Goal: Task Accomplishment & Management: Manage account settings

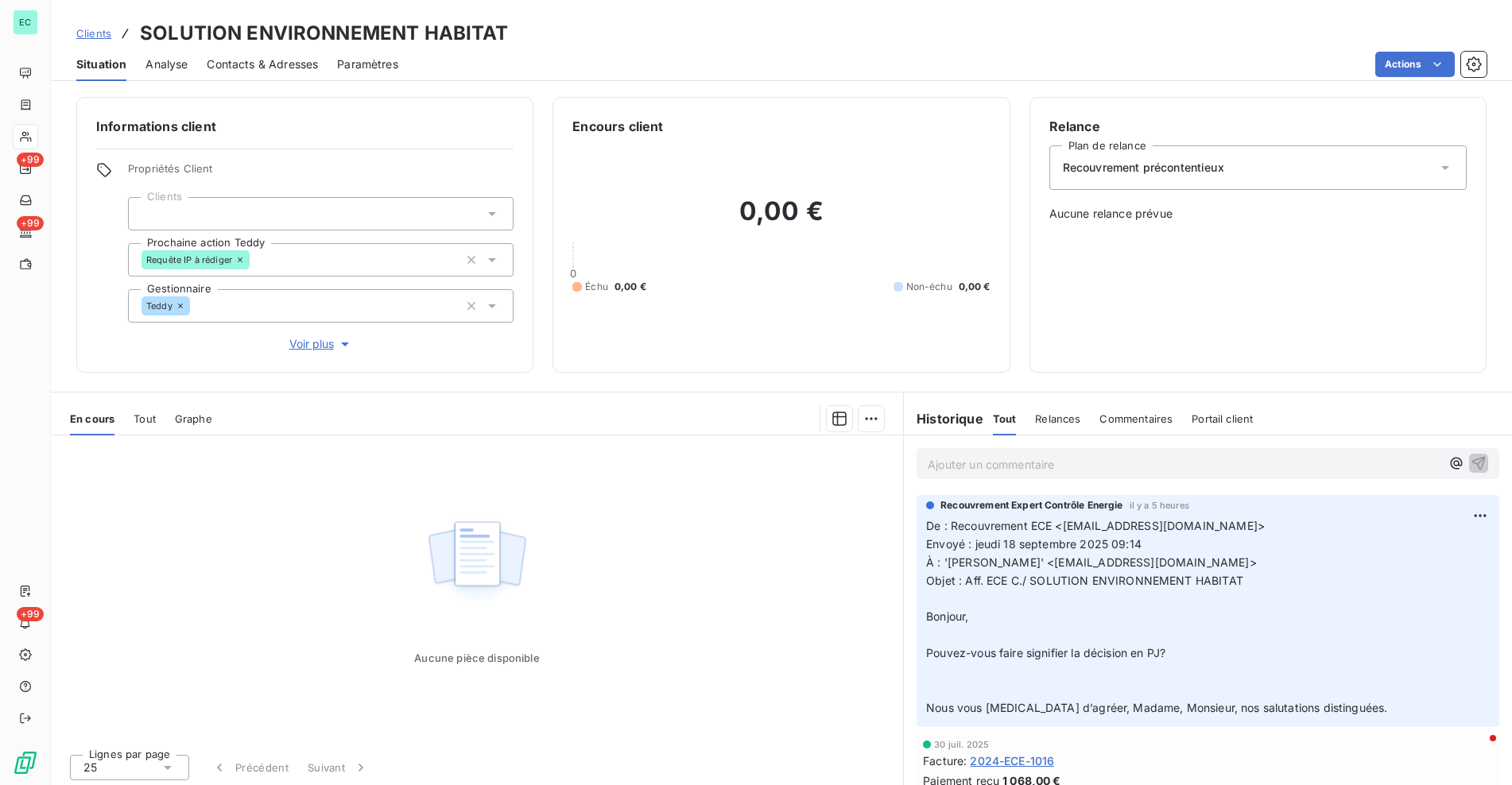
click at [84, 36] on span "Clients" at bounding box center [94, 34] width 35 height 12
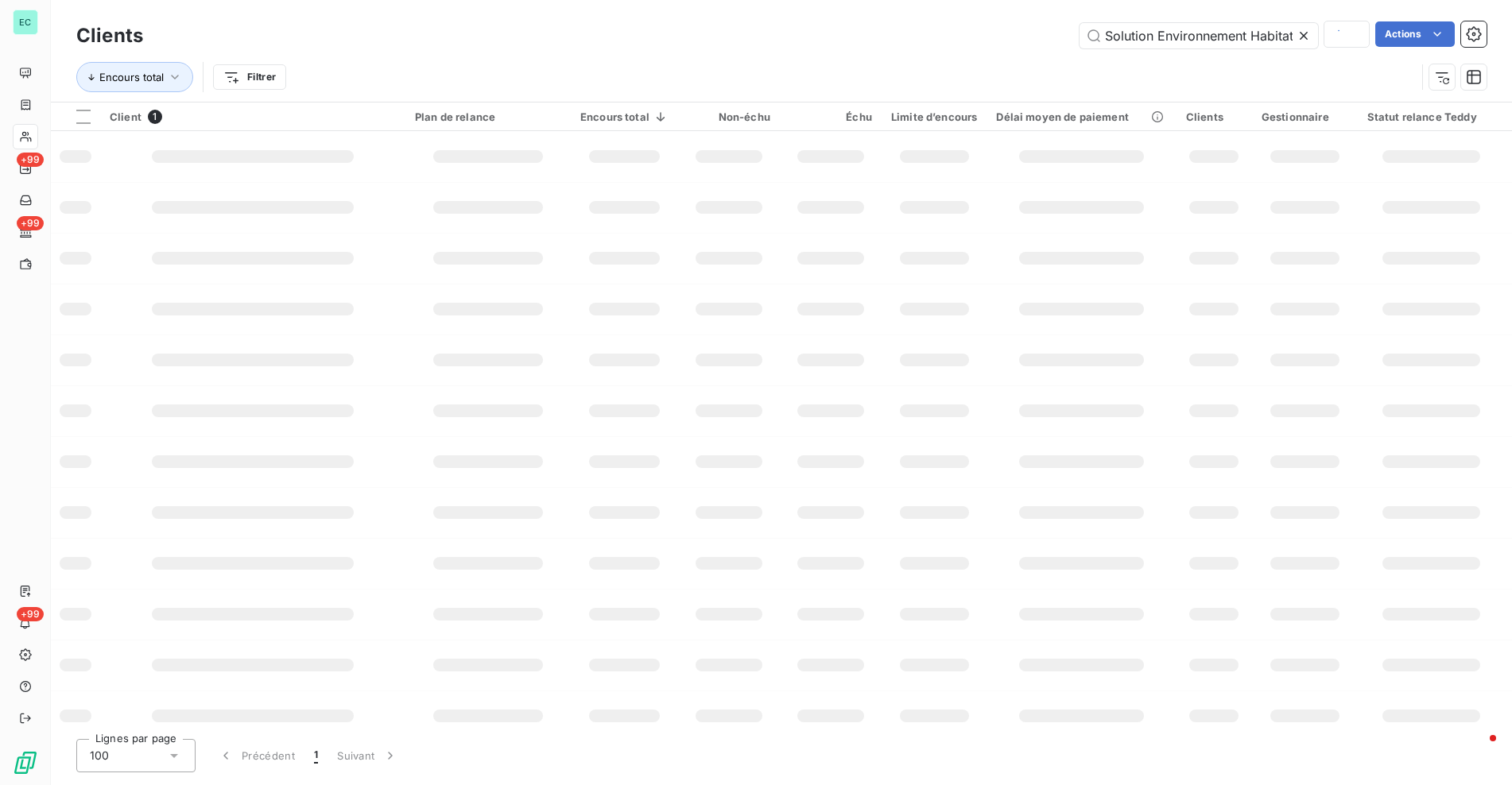
scroll to position [0, 1]
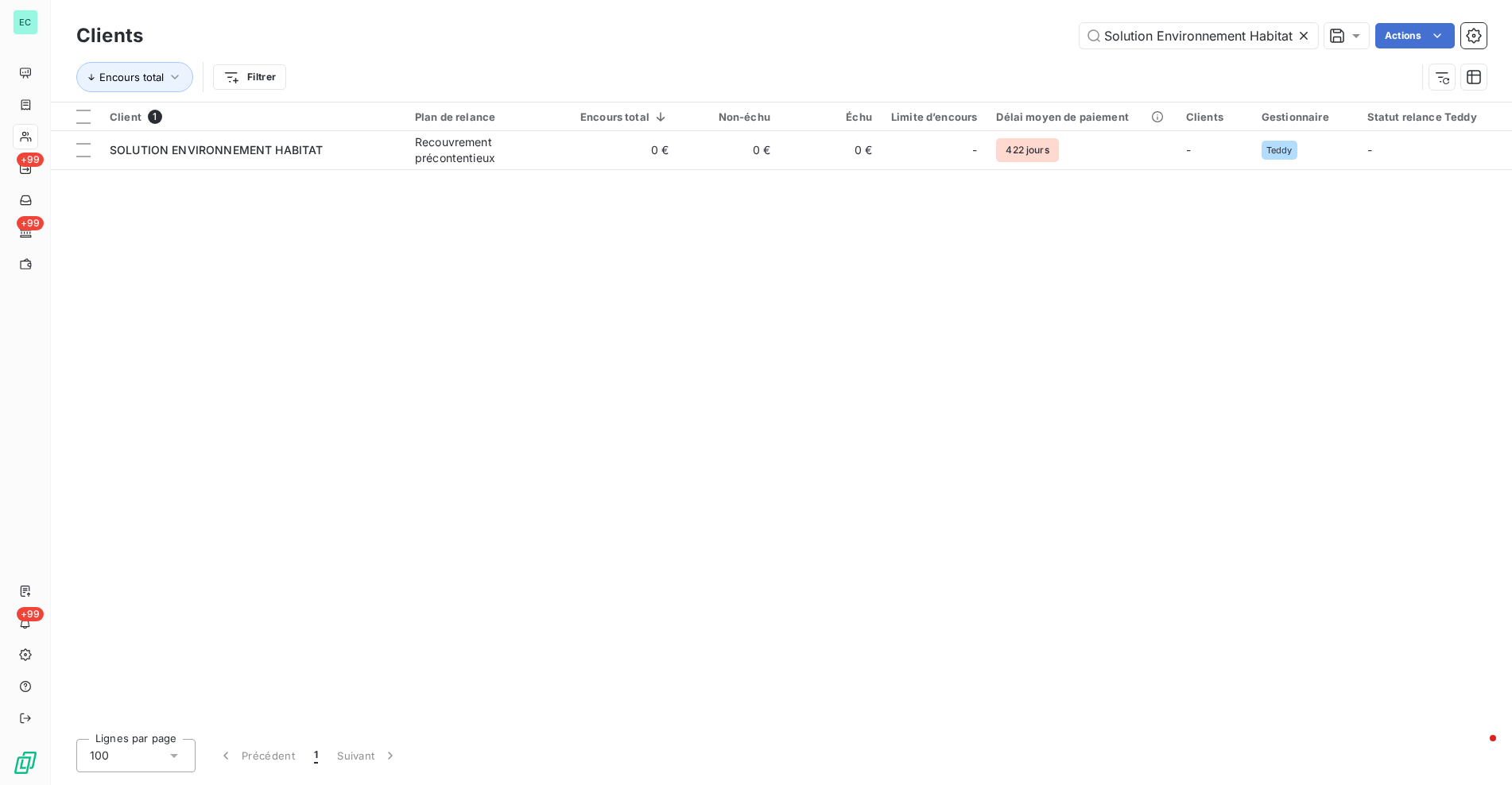
click at [1303, 36] on icon at bounding box center [1303, 35] width 8 height 8
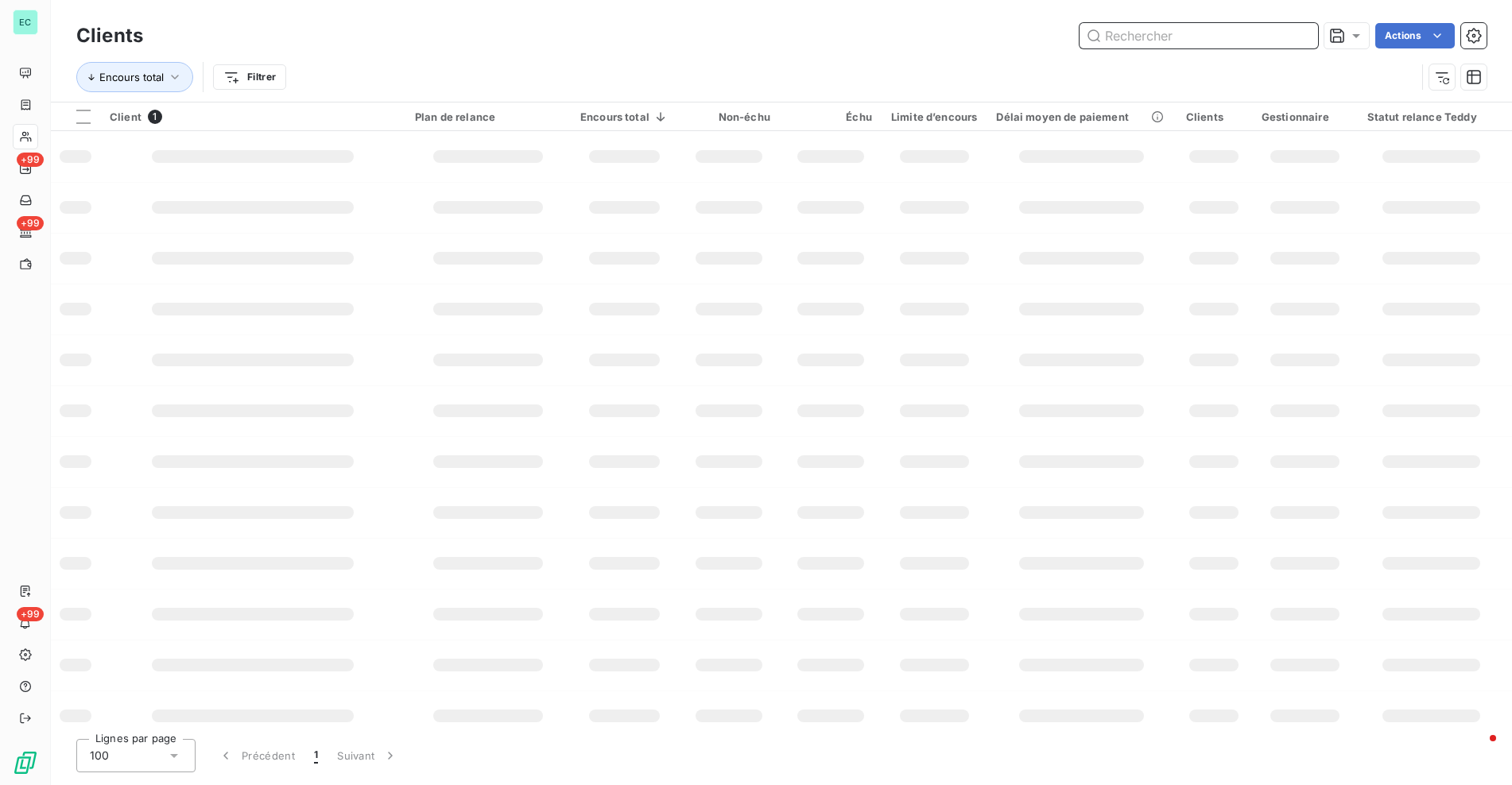
click at [1269, 36] on input "text" at bounding box center [1199, 35] width 238 height 26
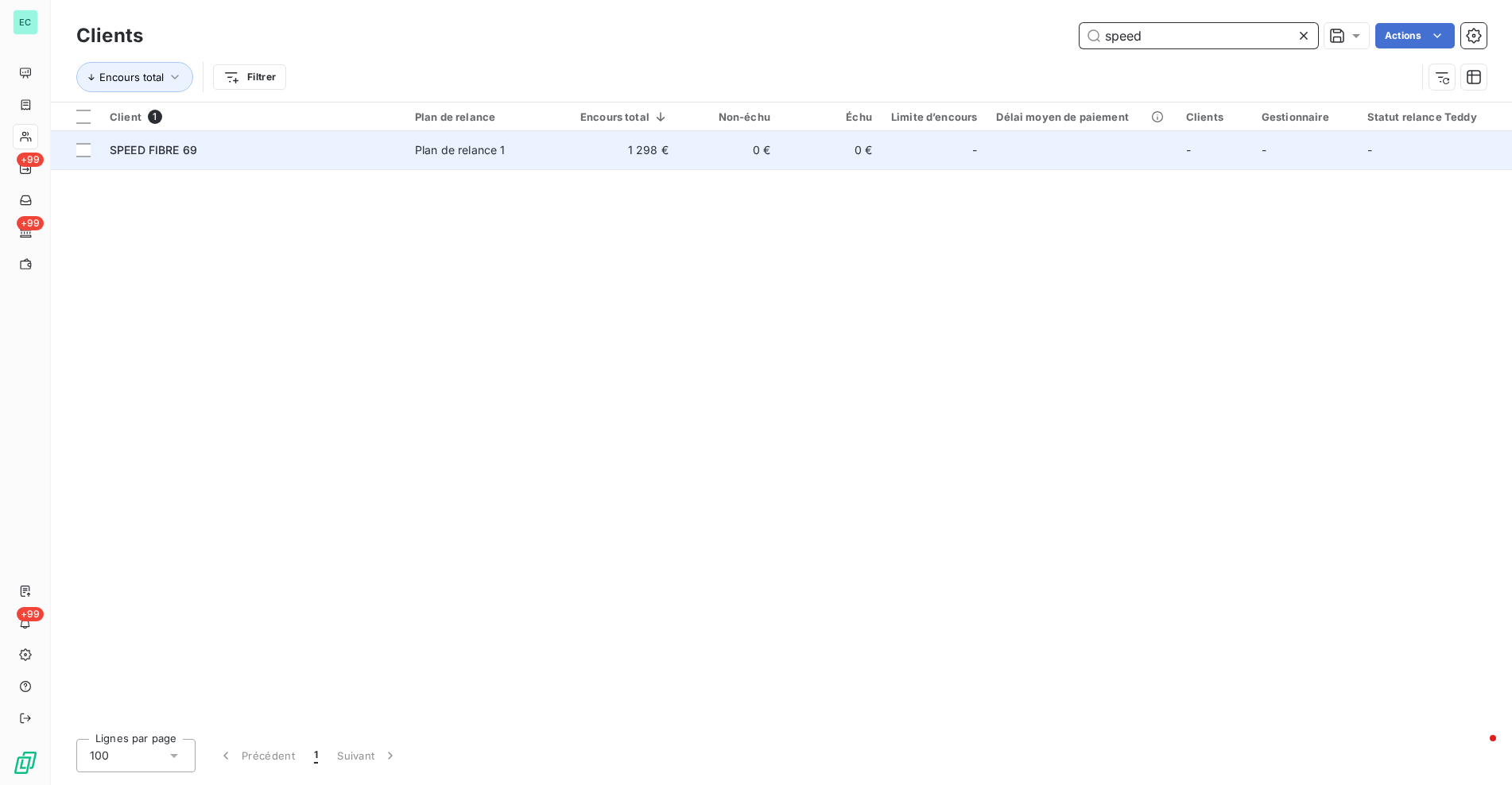
type input "speed"
click at [767, 146] on td "0 €" at bounding box center [729, 150] width 101 height 38
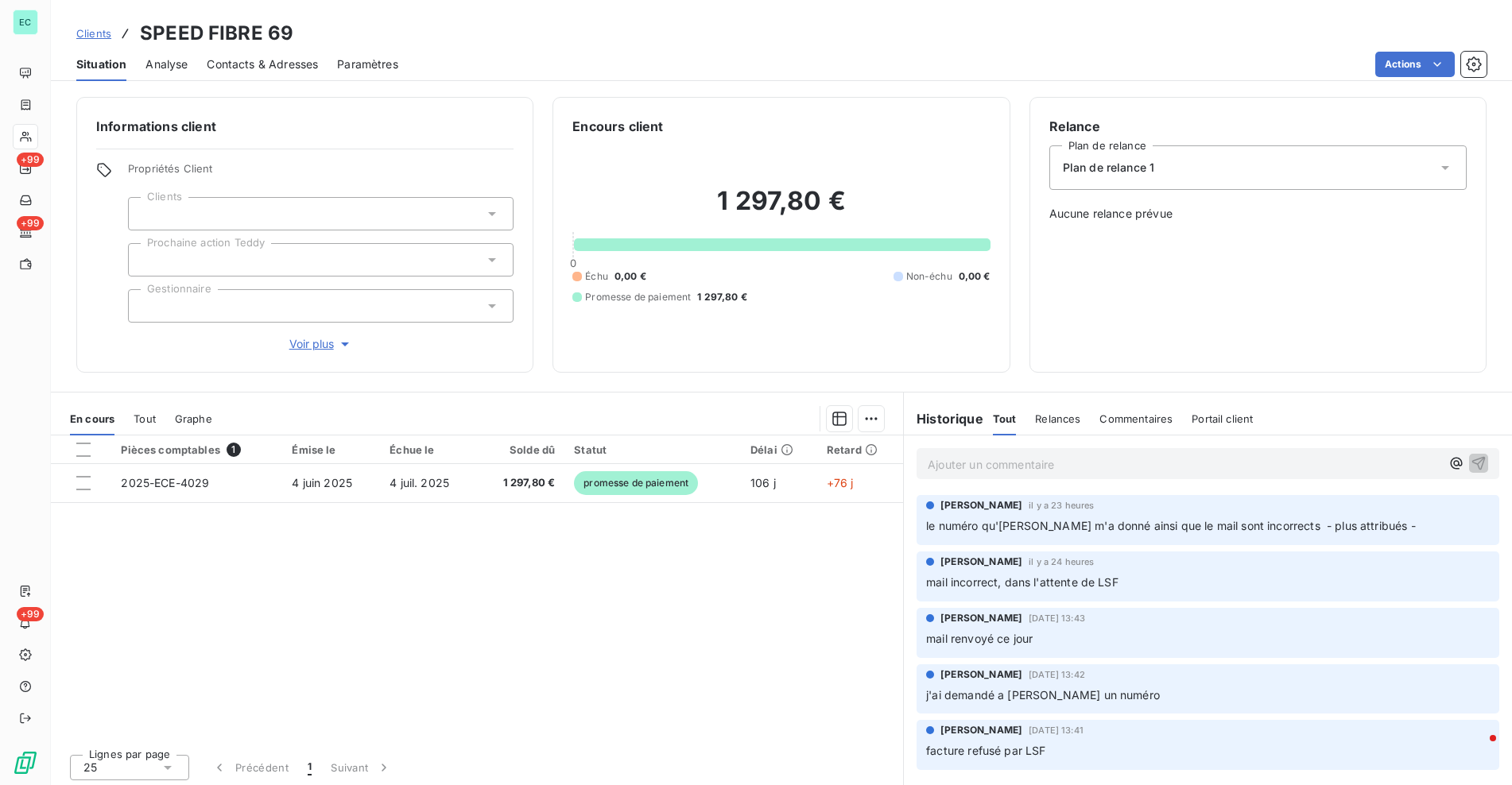
click at [316, 344] on span "Voir plus" at bounding box center [321, 344] width 64 height 16
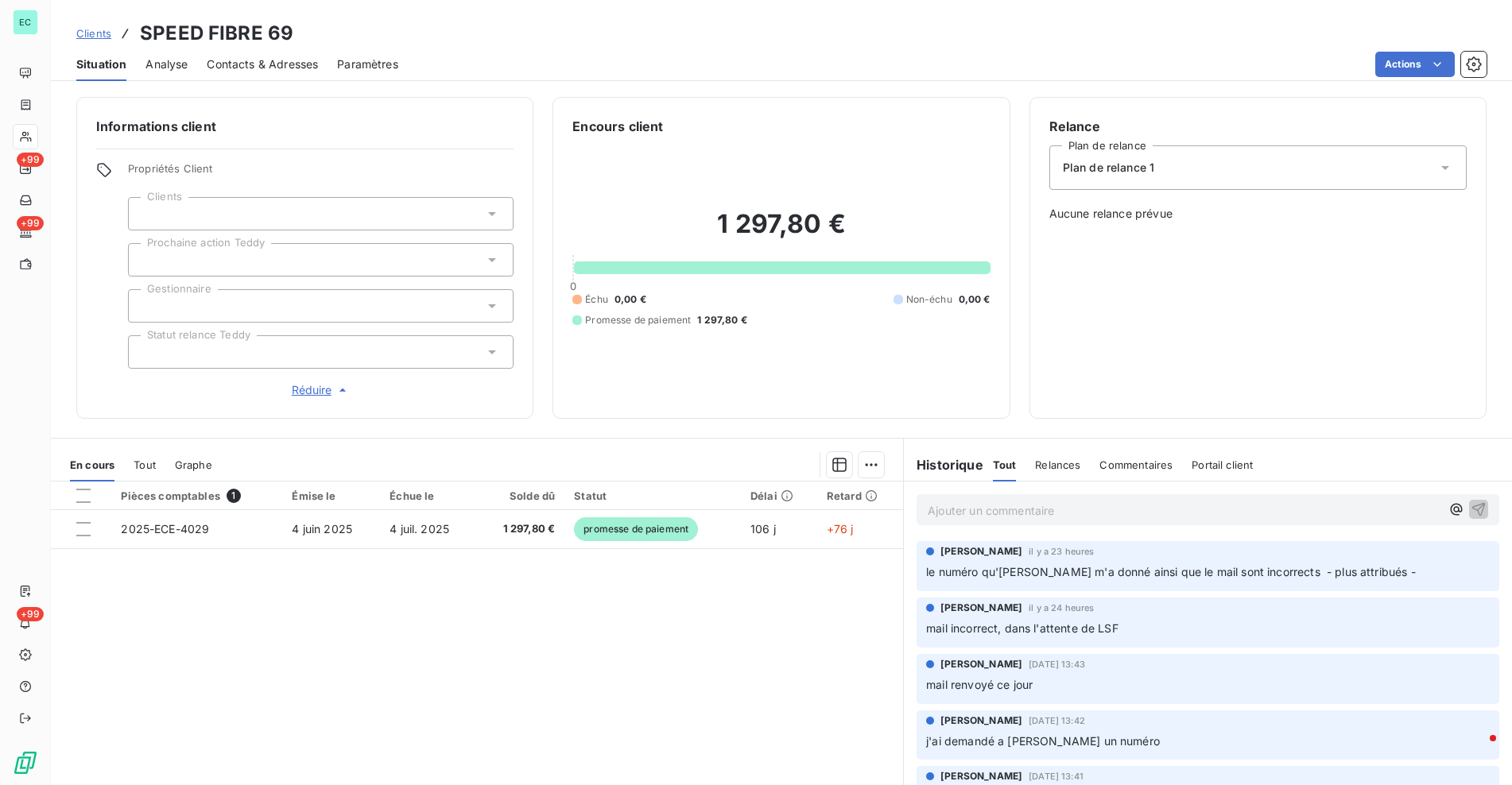
click at [313, 351] on div at bounding box center [320, 352] width 385 height 34
click at [609, 371] on div "1 297,80 € 0 Échu 0,00 € Non-échu 0,00 € Promesse de paiement 1 297,80 €" at bounding box center [781, 267] width 417 height 263
click at [984, 498] on div "Ajouter un commentaire ﻿" at bounding box center [1208, 510] width 583 height 31
click at [1063, 515] on p "Ajouter un commentaire ﻿" at bounding box center [1184, 511] width 513 height 20
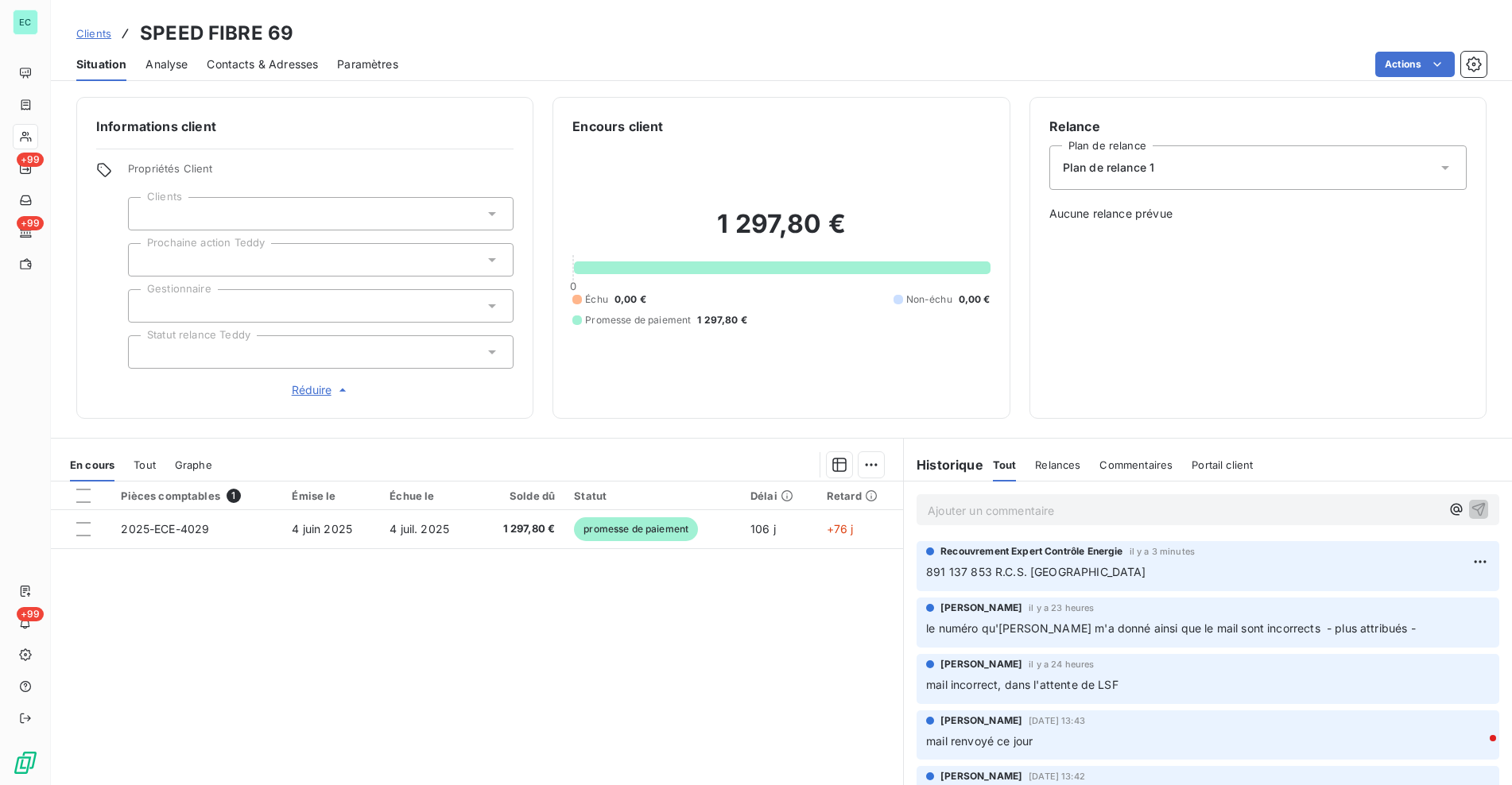
click at [94, 27] on span "Clients" at bounding box center [94, 34] width 35 height 12
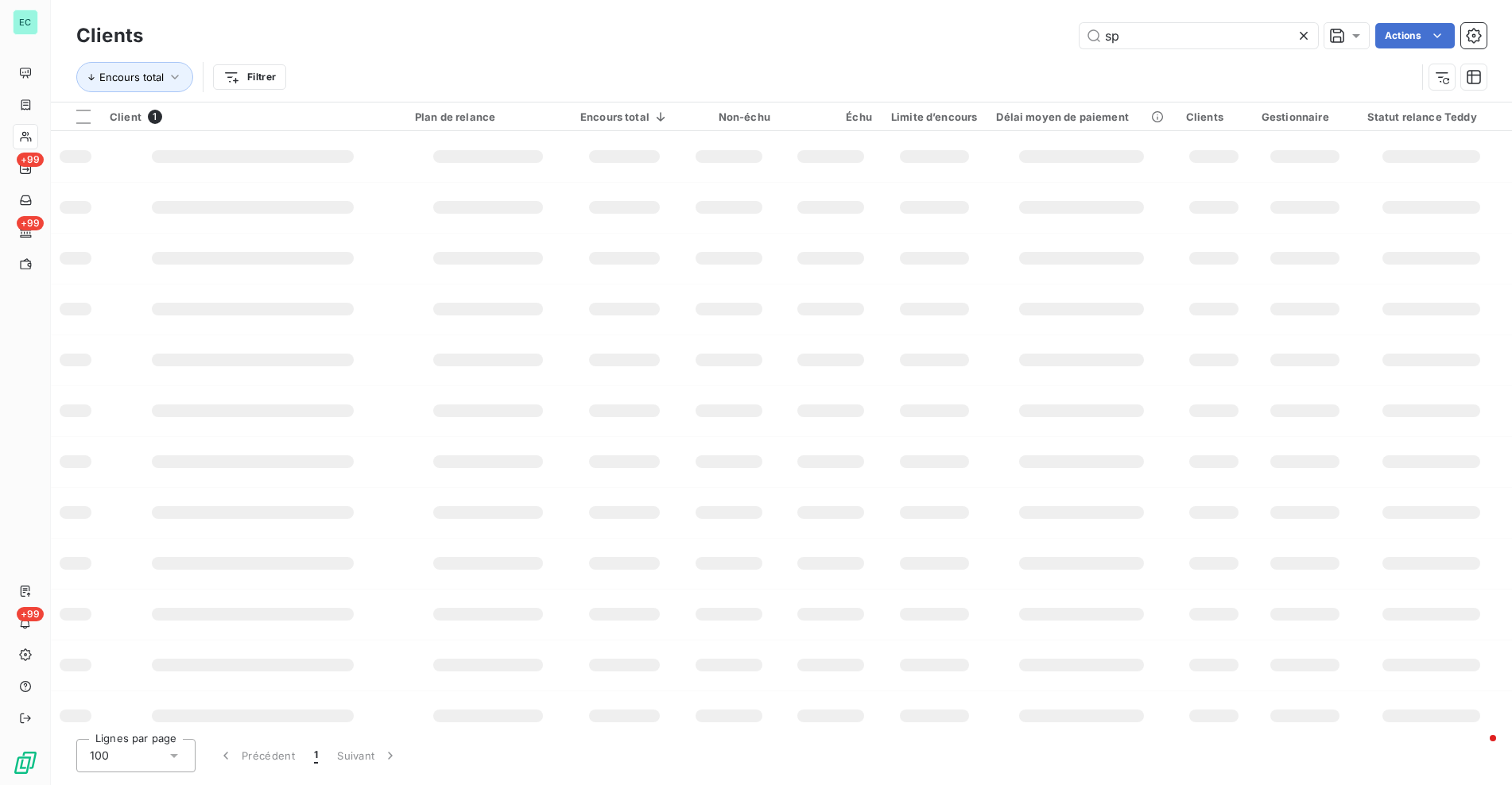
type input "s"
type input "speed"
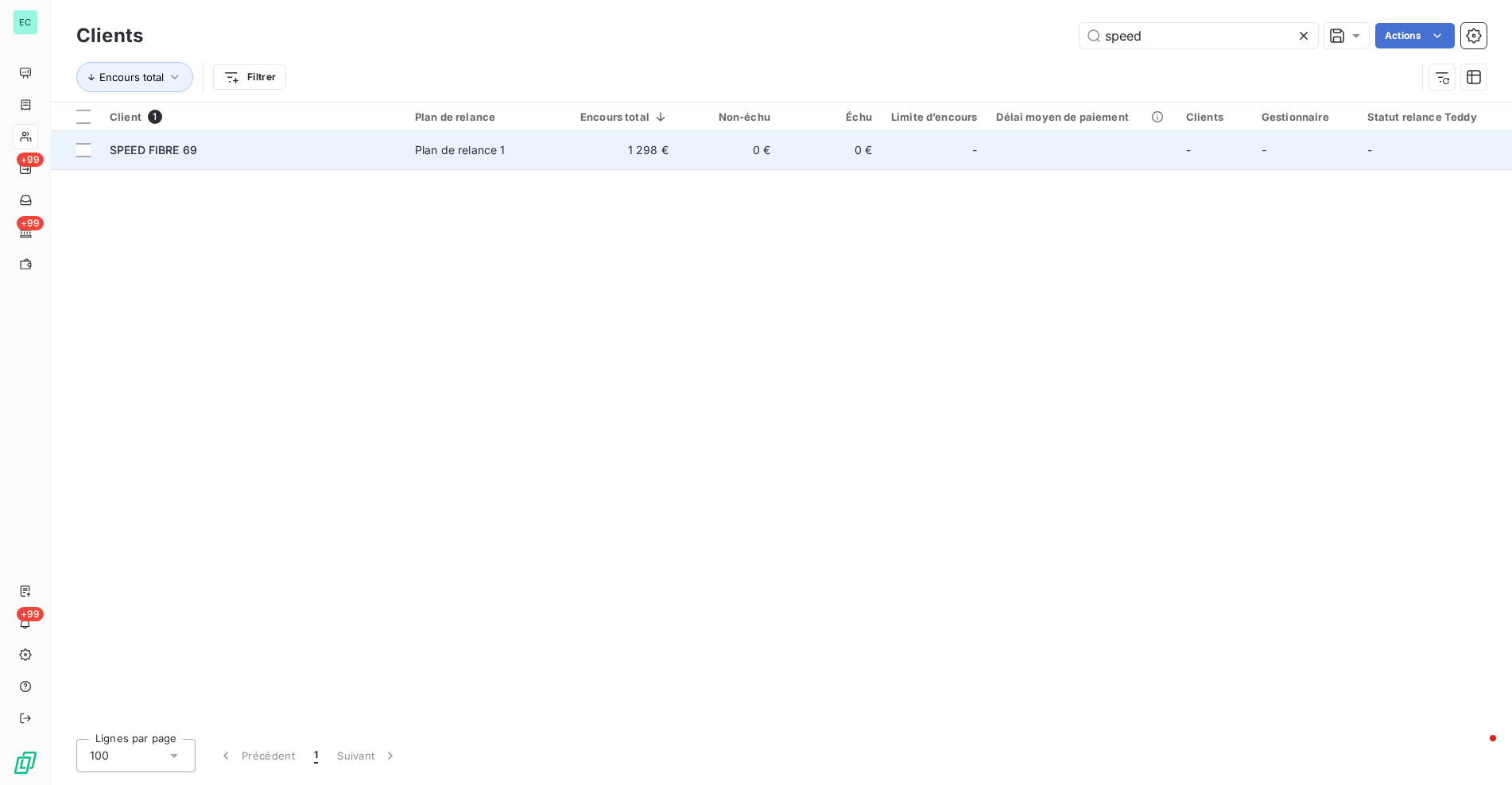
click at [670, 153] on td "1 298 €" at bounding box center [625, 150] width 108 height 38
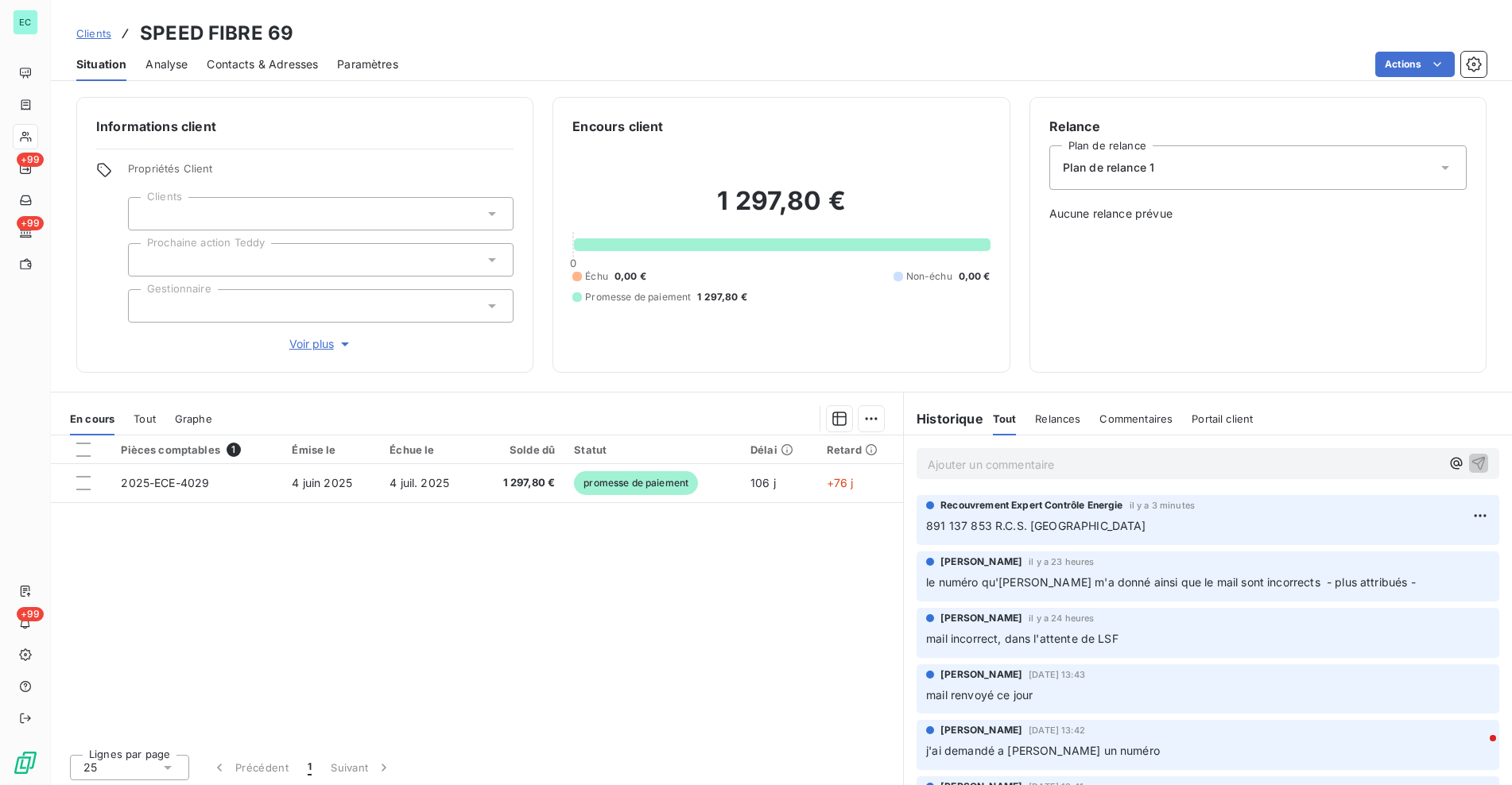
click at [281, 77] on div "Contacts & Adresses" at bounding box center [262, 64] width 111 height 34
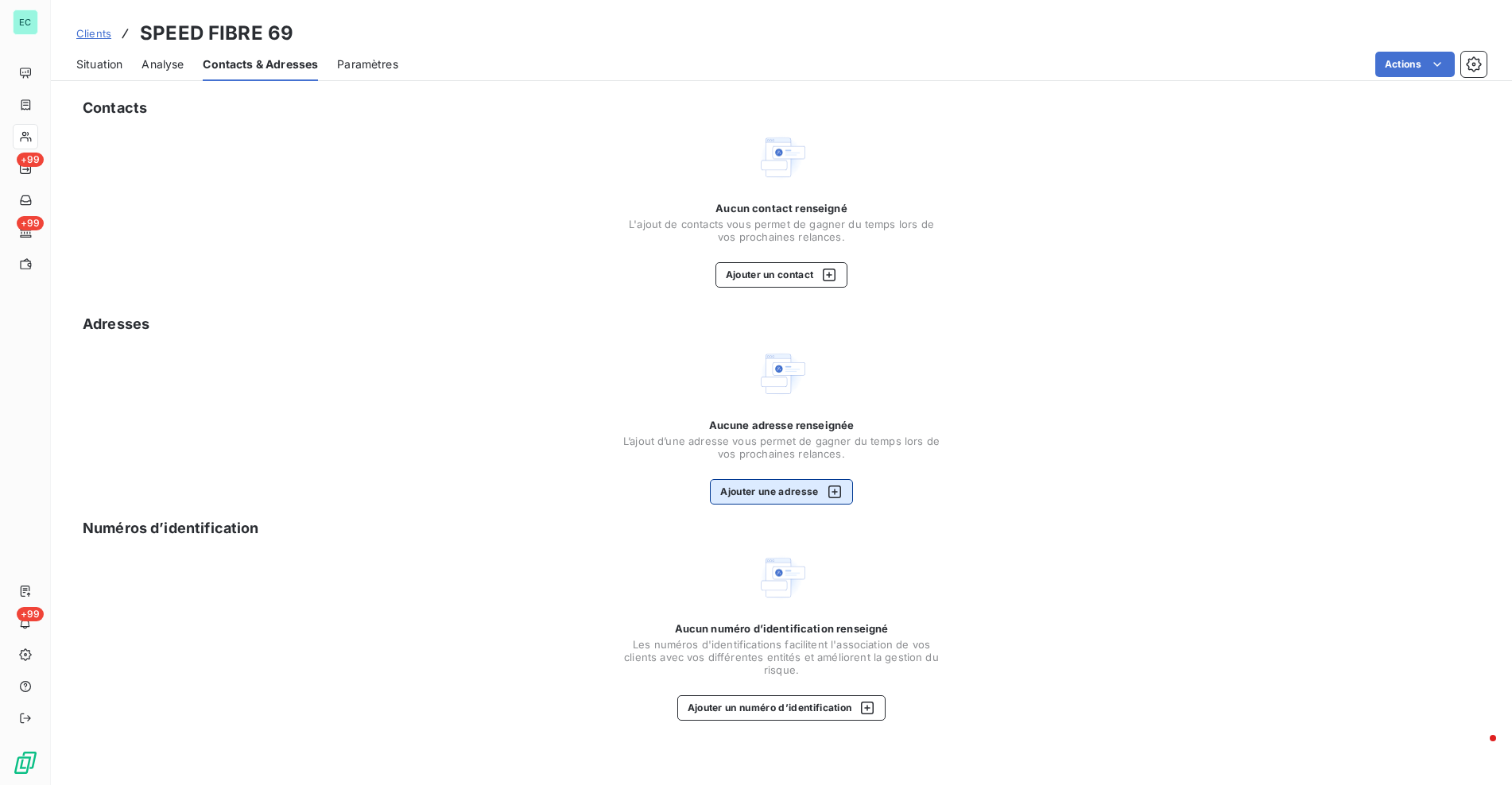
click at [768, 492] on button "Ajouter une adresse" at bounding box center [781, 491] width 142 height 26
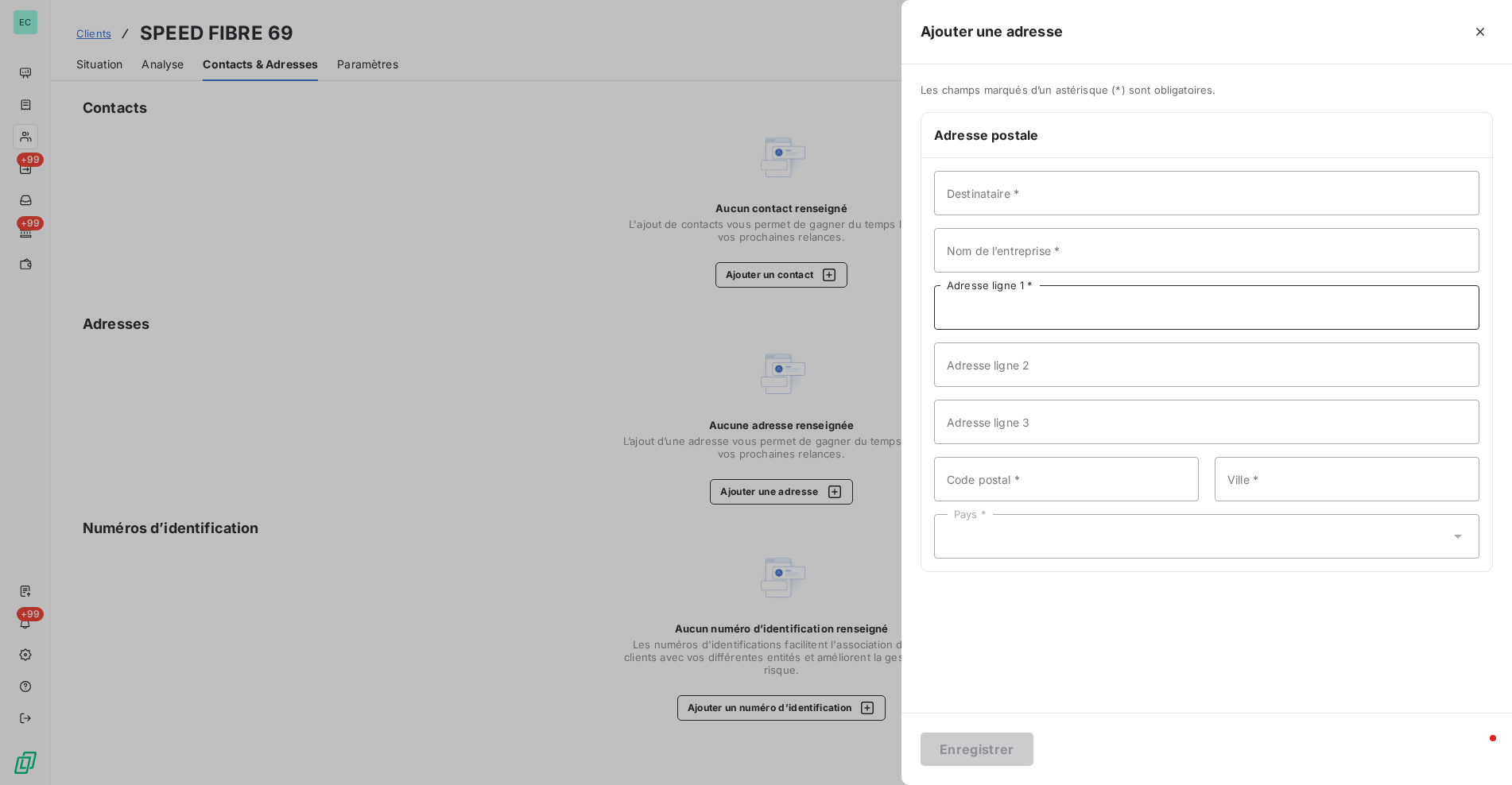
click at [1022, 308] on input "Adresse ligne 1 *" at bounding box center [1207, 308] width 545 height 44
paste input "16 ALLEE [PERSON_NAME], 33470 [PERSON_NAME]"
click at [1093, 305] on input "16 ALLEE [PERSON_NAME], 33470 [PERSON_NAME]" at bounding box center [1207, 308] width 545 height 44
type input "16 ALLEE [PERSON_NAME]"
click at [970, 485] on input "Code postal *" at bounding box center [1067, 479] width 265 height 44
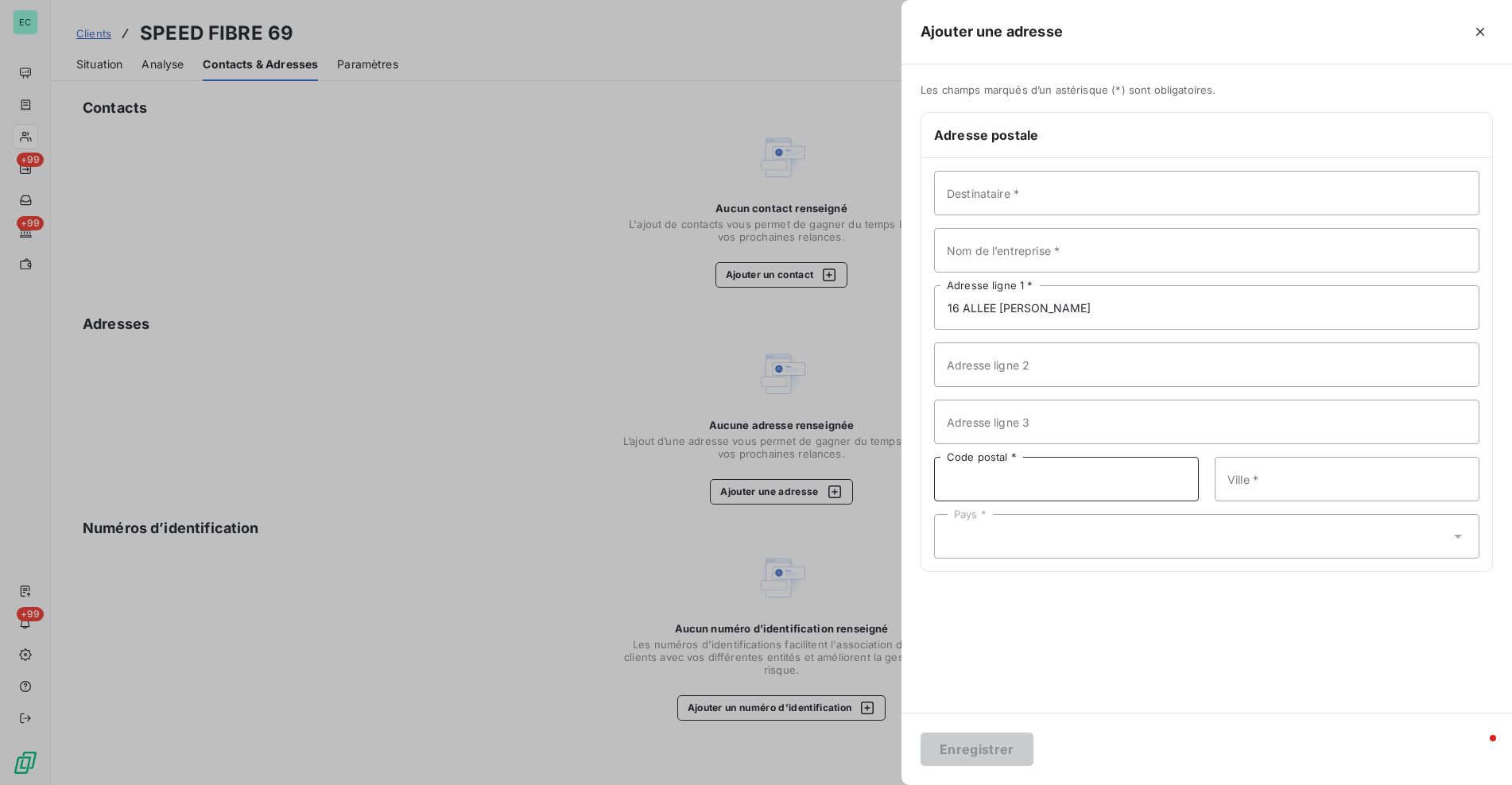
paste input "33470 GUJAN-MESTRAS"
drag, startPoint x: 984, startPoint y: 478, endPoint x: 992, endPoint y: 478, distance: 8.0
click at [985, 478] on input "33470 GUJAN-MESTRAS" at bounding box center [1067, 479] width 265 height 44
type input "33470"
click at [1296, 474] on input "Ville *" at bounding box center [1347, 479] width 265 height 44
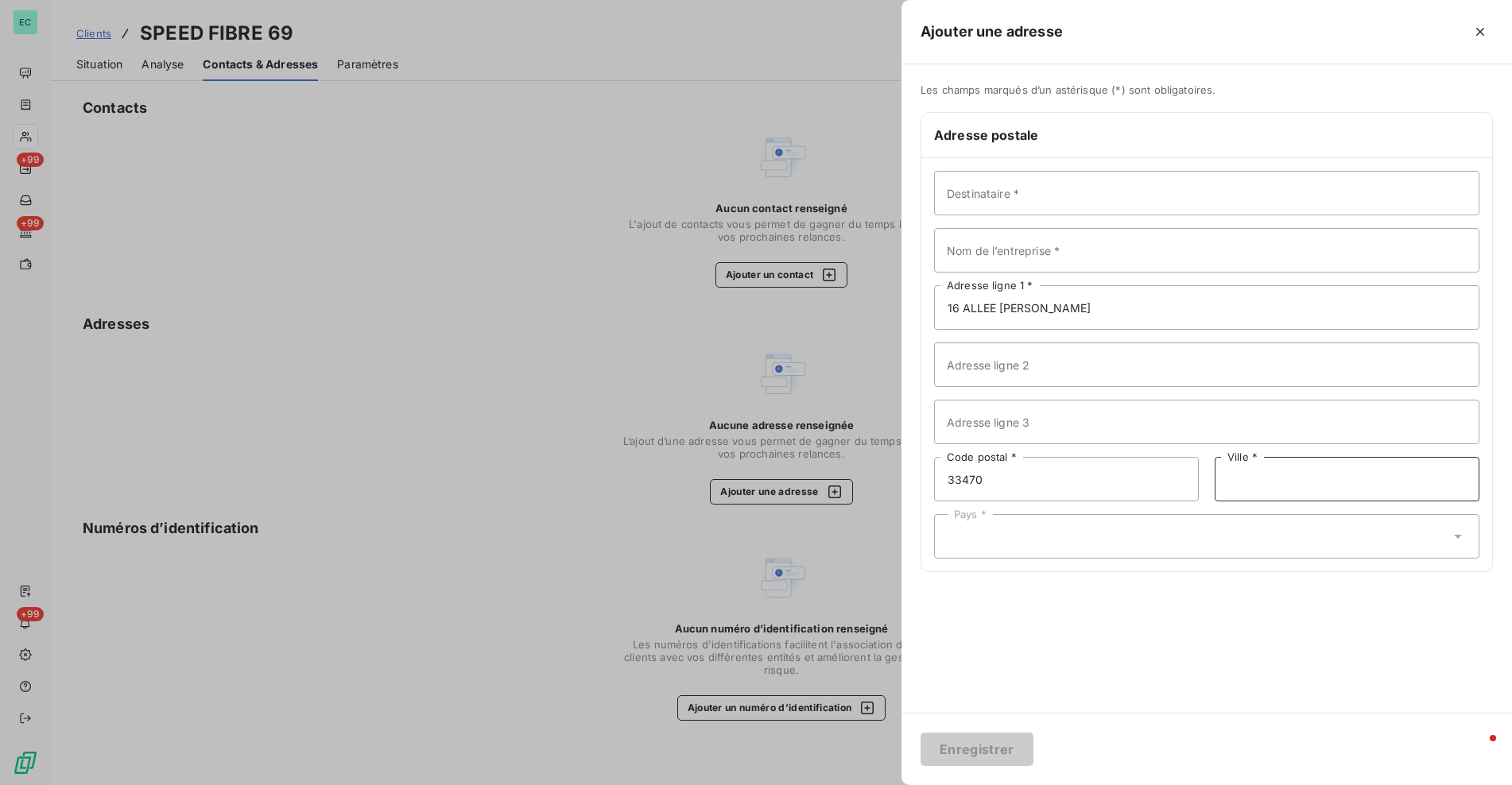
paste input "GUJAN-MESTRAS"
type input "GUJAN-MESTRAS"
click at [1122, 531] on div "Pays *" at bounding box center [1207, 536] width 545 height 44
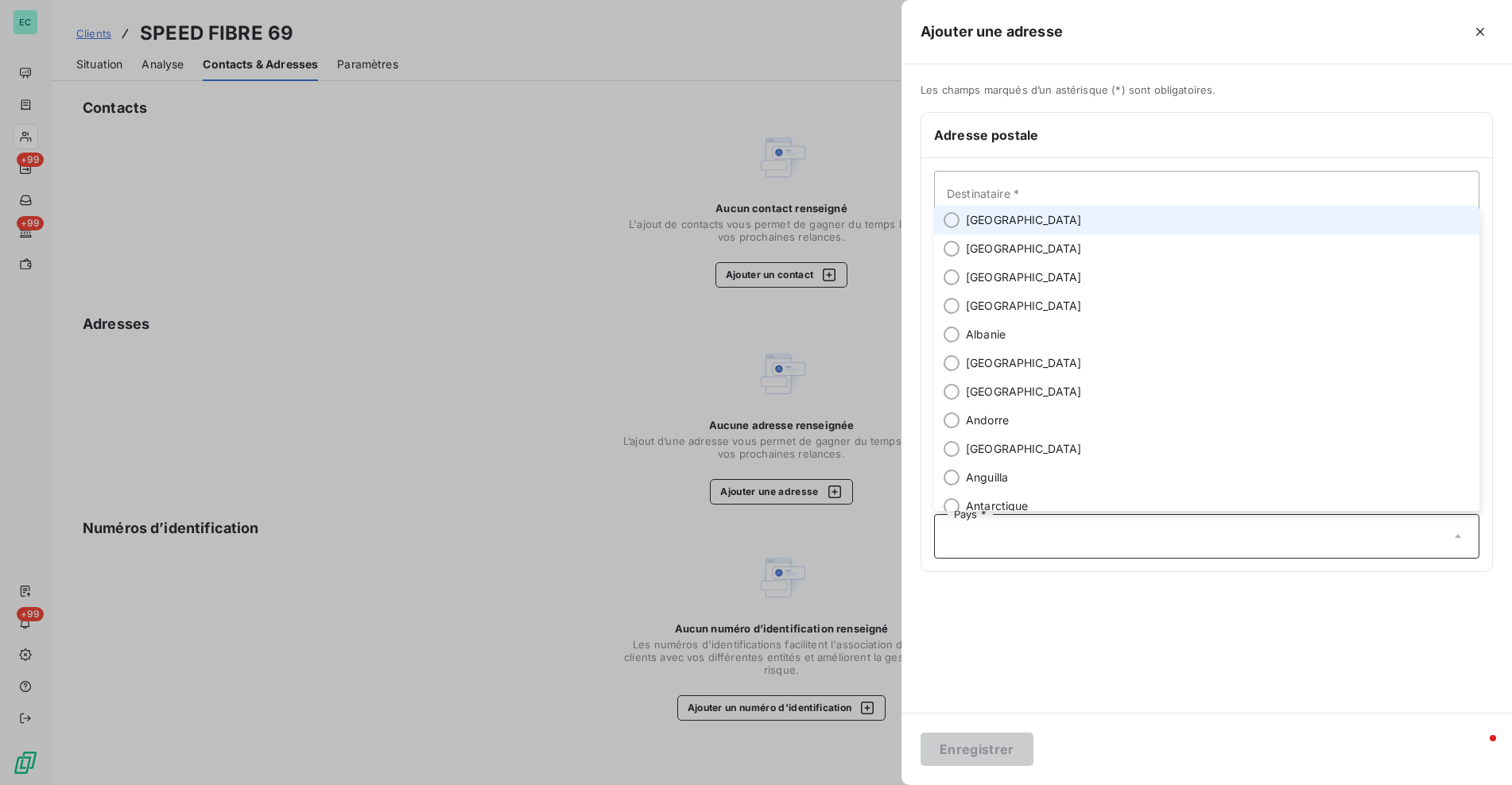
click at [985, 221] on span "[GEOGRAPHIC_DATA]" at bounding box center [1024, 221] width 116 height 16
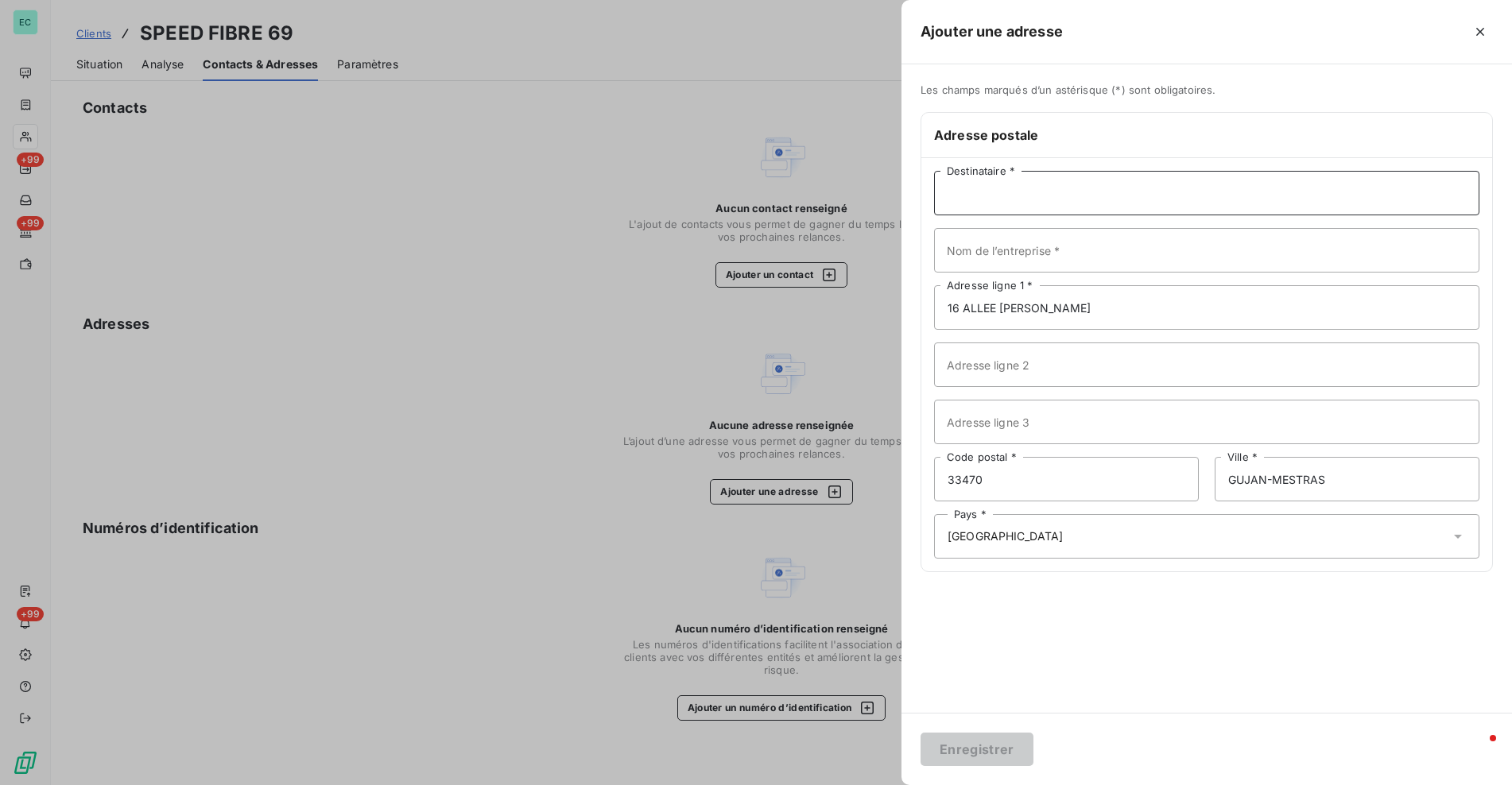
click at [1007, 188] on input "Destinataire *" at bounding box center [1207, 193] width 545 height 44
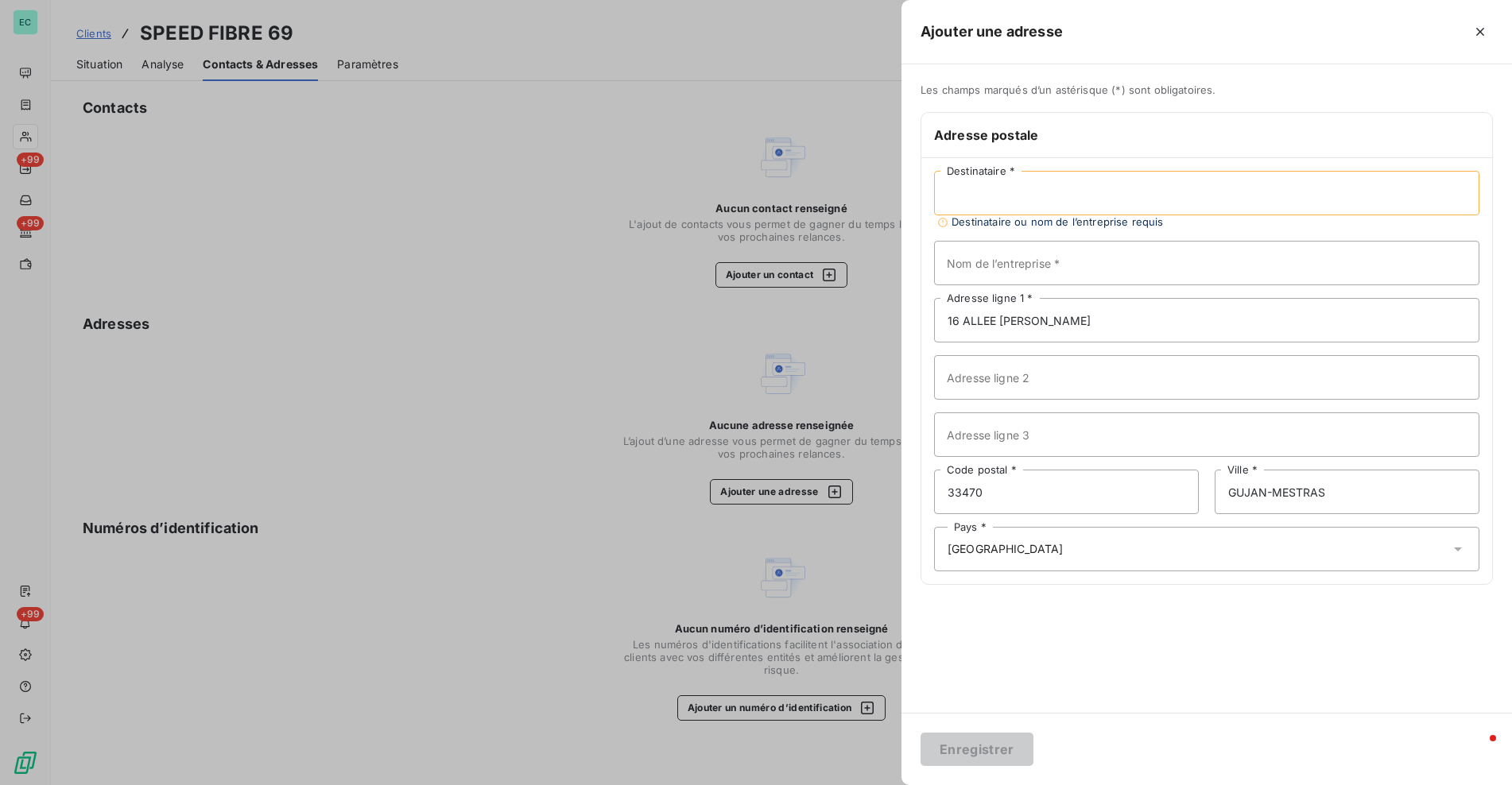
paste input "[PERSON_NAME]"
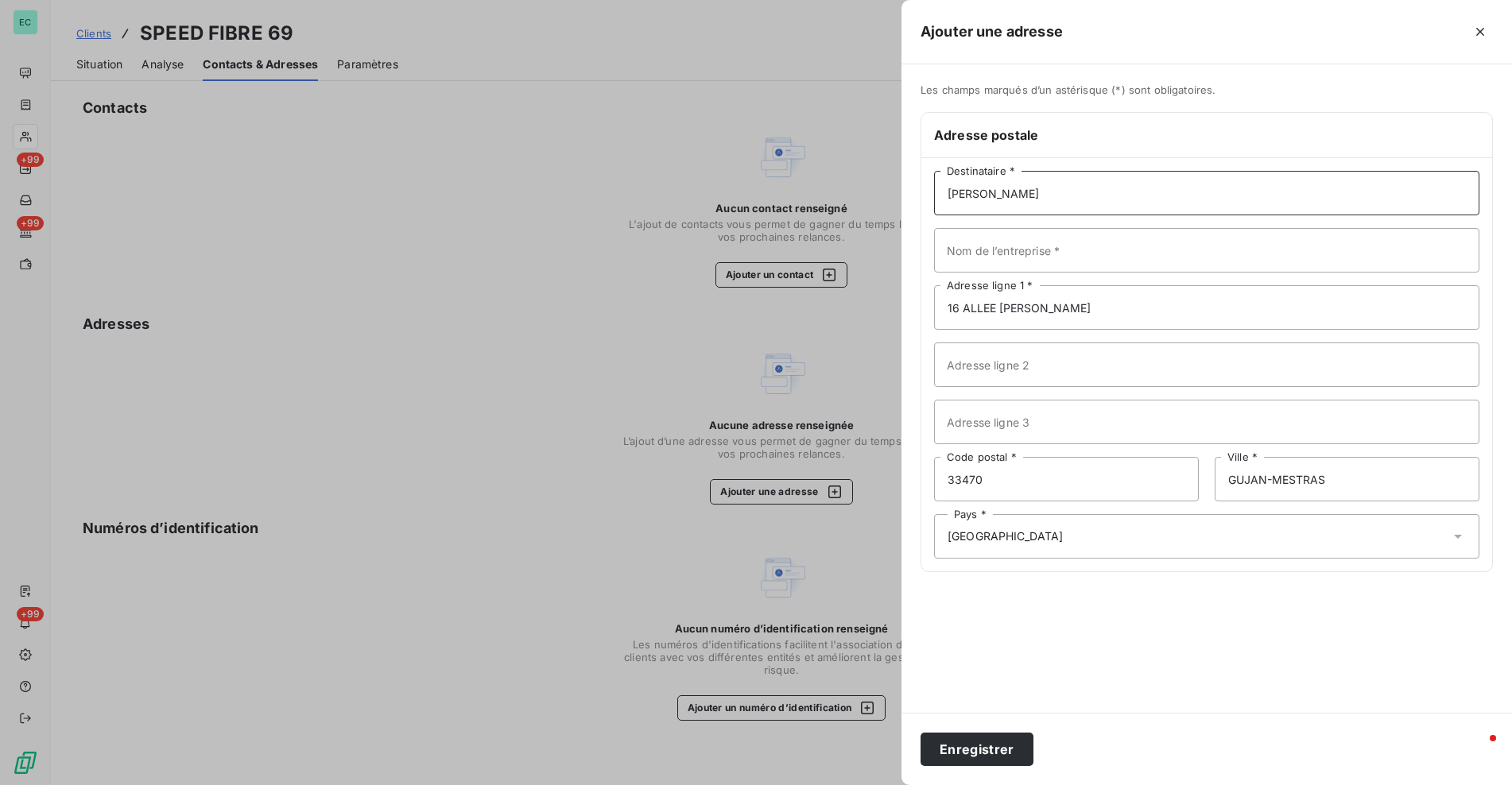
type input "[PERSON_NAME]"
click at [1082, 244] on input "Nom de l’entreprise *" at bounding box center [1207, 250] width 545 height 44
paste input "SPEED FIBRE 69"
type input "SPEED FIBRE 69"
click at [992, 753] on button "Enregistrer" at bounding box center [977, 750] width 113 height 34
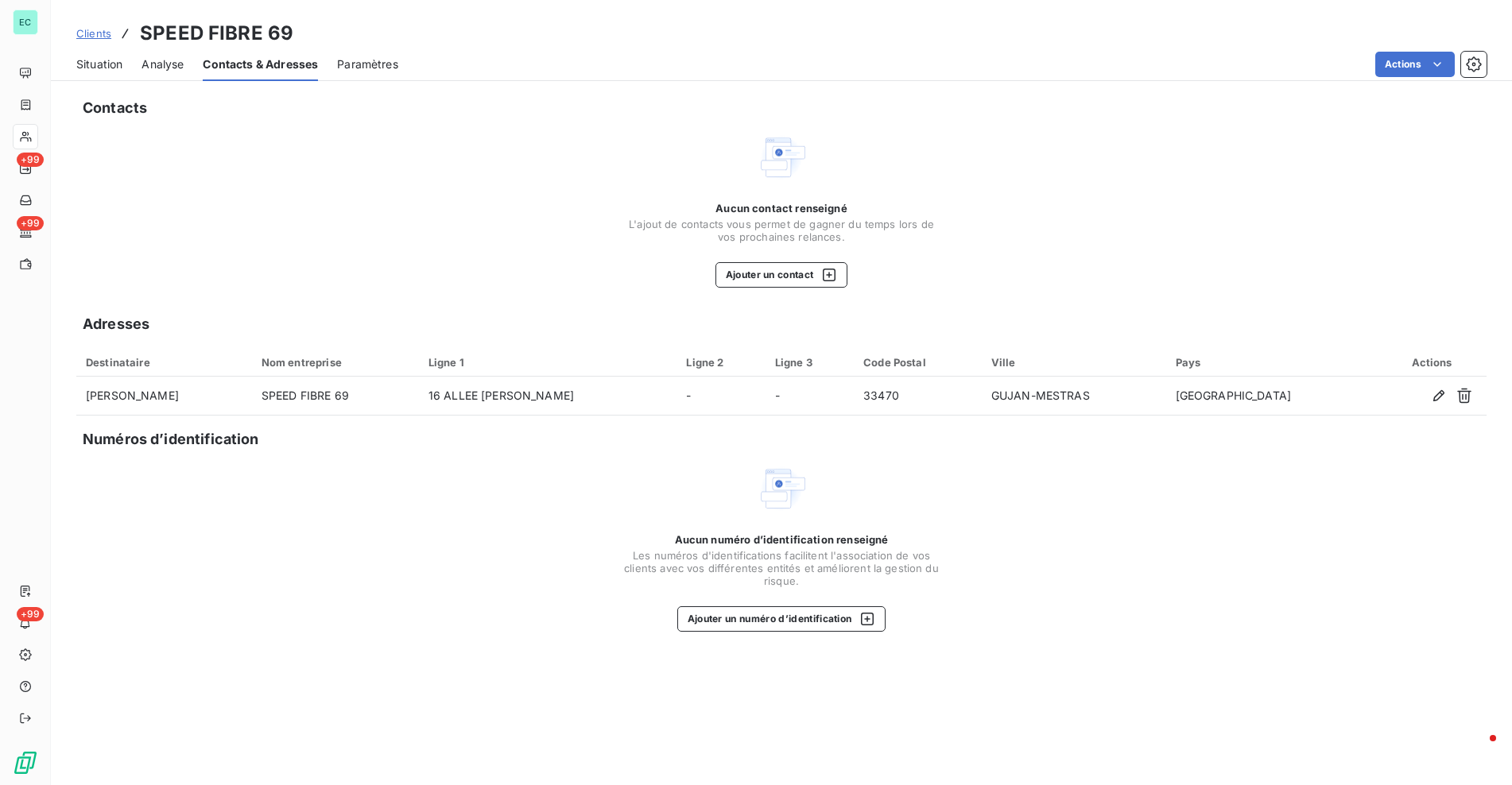
click at [103, 37] on span "Clients" at bounding box center [94, 34] width 35 height 12
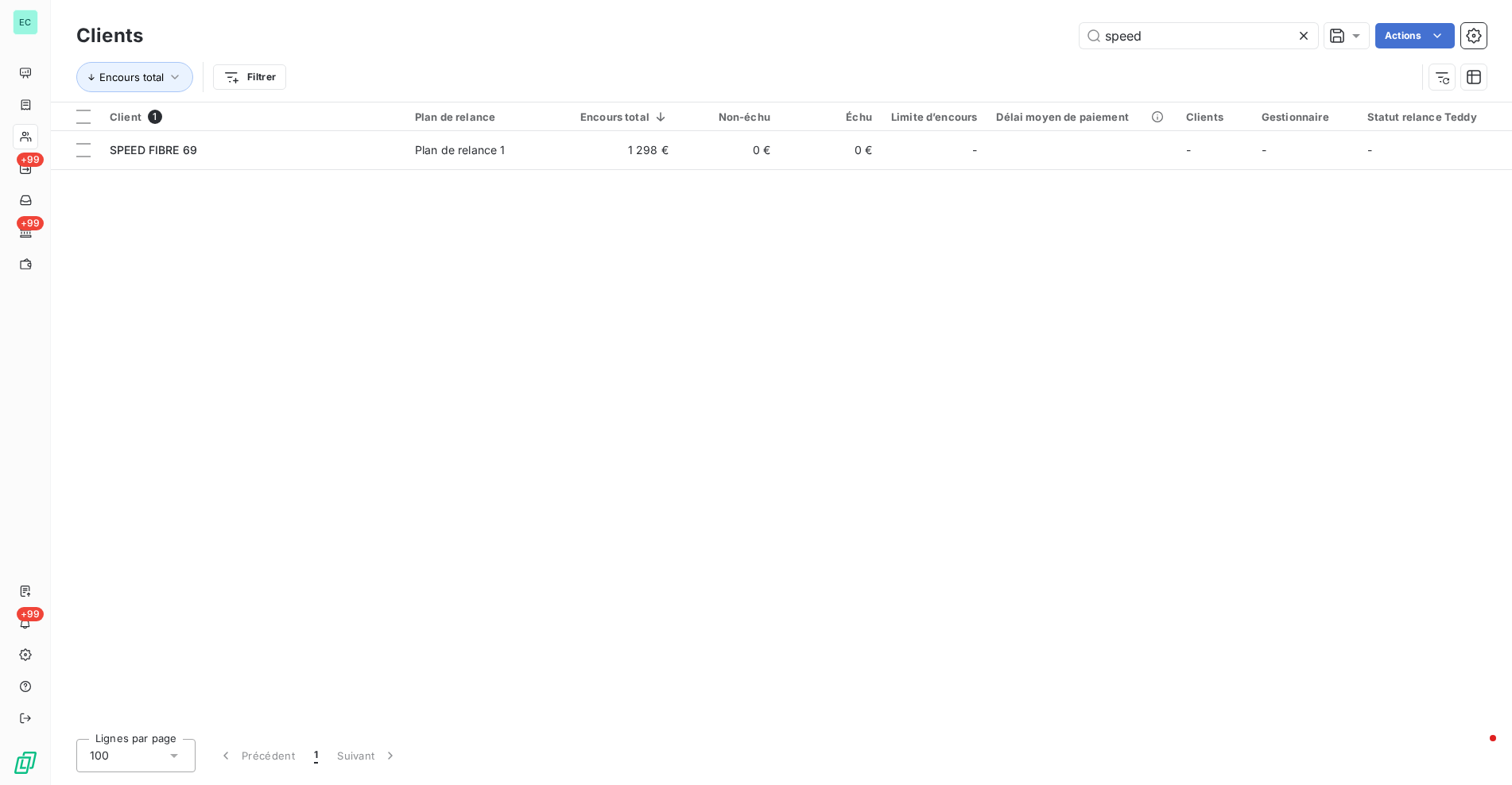
drag, startPoint x: 1175, startPoint y: 39, endPoint x: 1050, endPoint y: 48, distance: 125.3
click at [1046, 41] on div "speed Actions" at bounding box center [824, 35] width 1324 height 26
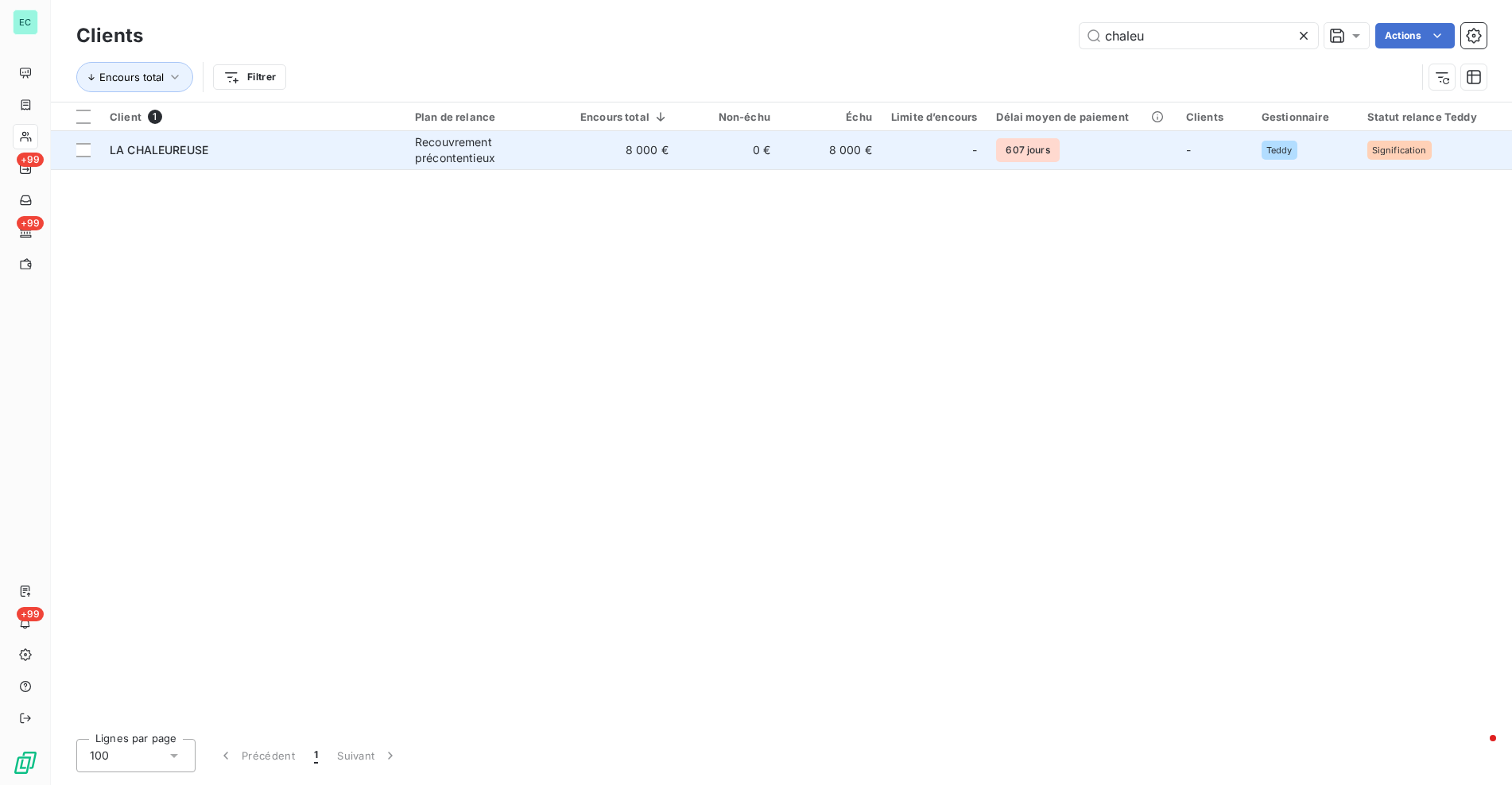
type input "chaleu"
click at [852, 139] on td "8 000 €" at bounding box center [830, 150] width 101 height 38
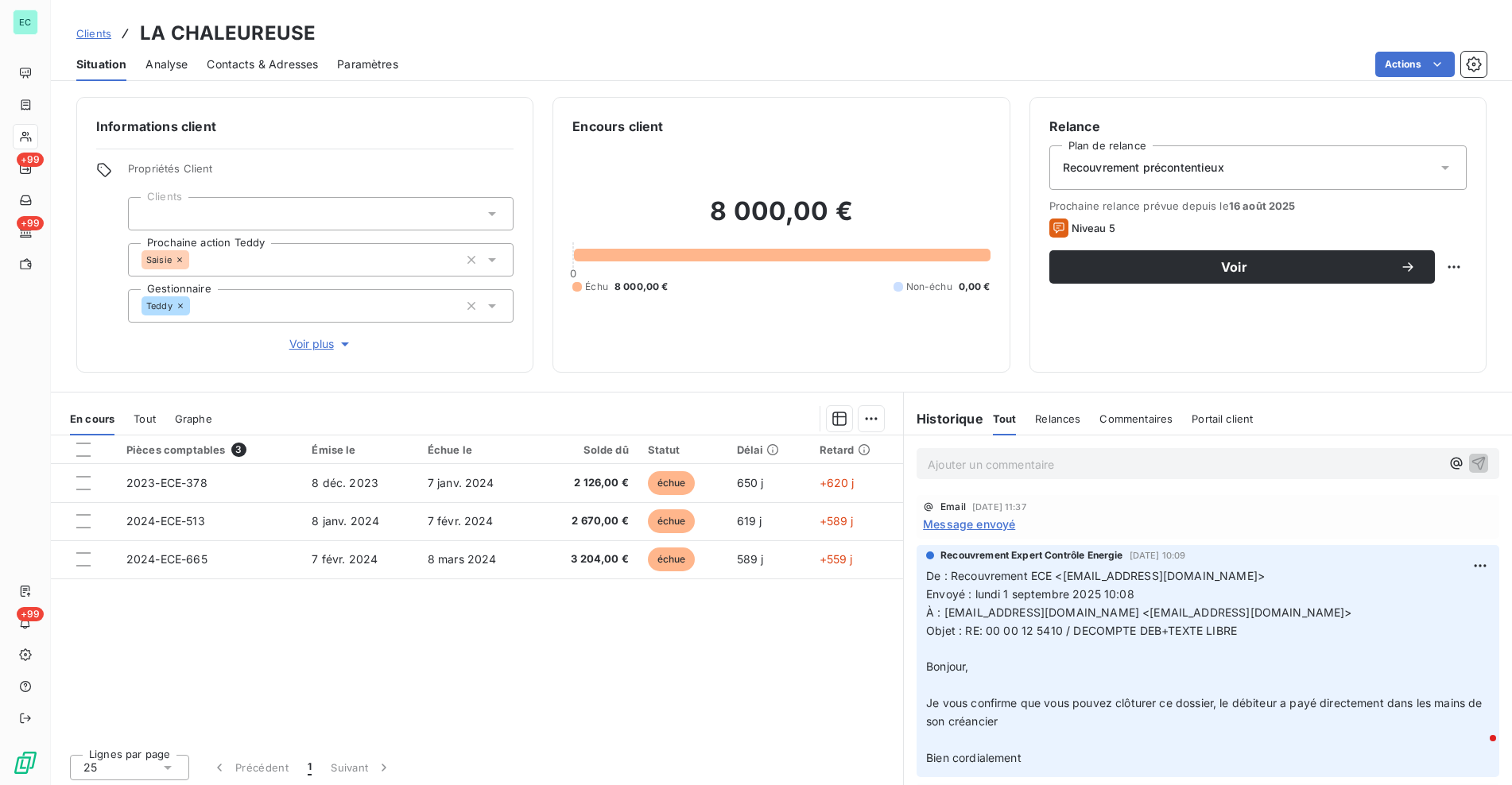
click at [1001, 527] on span "Message envoyé" at bounding box center [969, 524] width 93 height 17
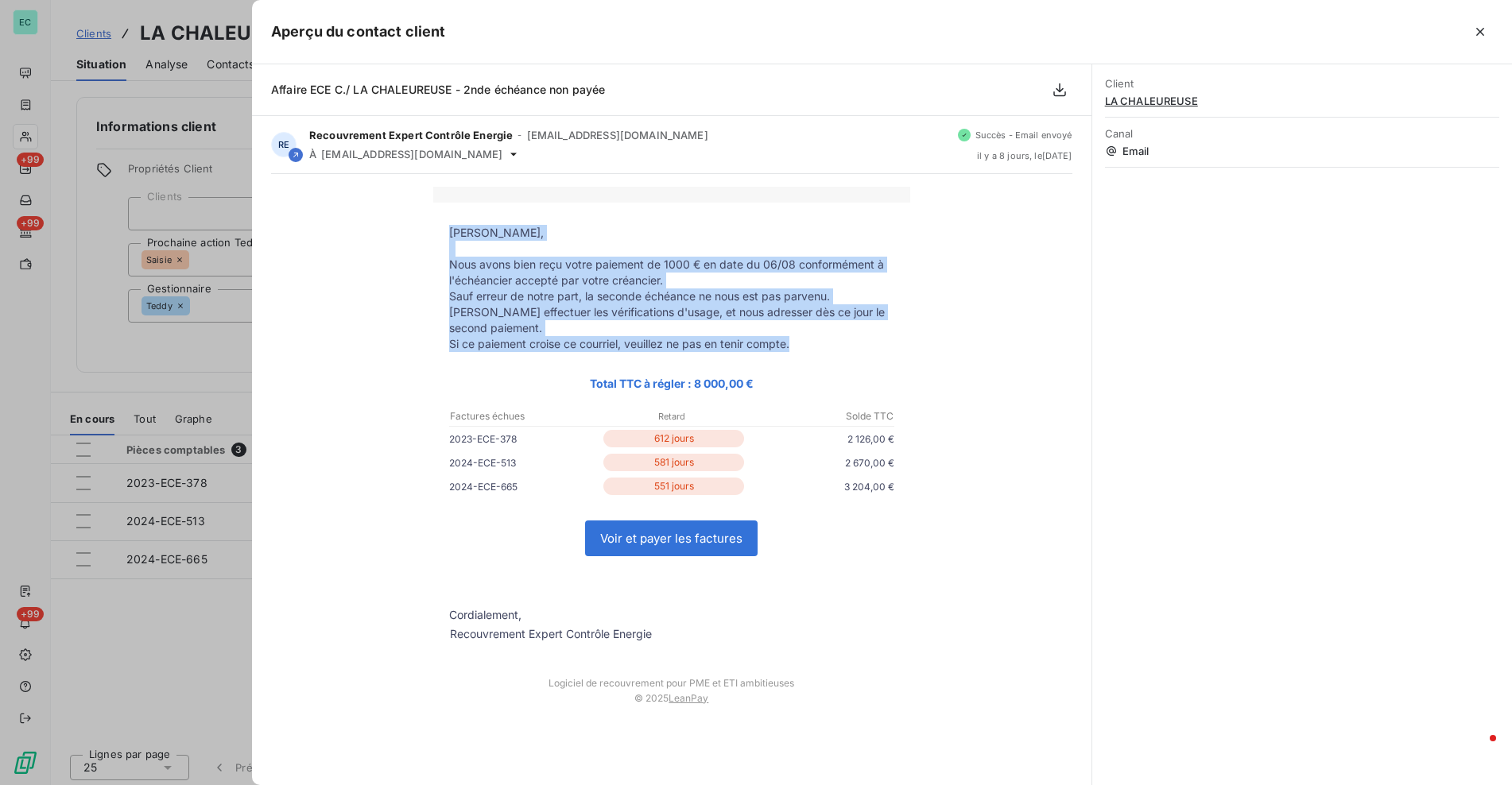
drag, startPoint x: 448, startPoint y: 232, endPoint x: 804, endPoint y: 330, distance: 369.2
click at [804, 330] on tbody "[PERSON_NAME], Nous avons bien reçu votre paiement de 1000 € en date du 06/08 c…" at bounding box center [671, 435] width 477 height 421
copy tbody "[PERSON_NAME] Monsieur, Nous avons bien reçu votre paiement de 1000 € en date d…"
click at [1065, 93] on icon "button" at bounding box center [1059, 90] width 12 height 13
click at [1060, 95] on icon "button" at bounding box center [1059, 90] width 12 height 13
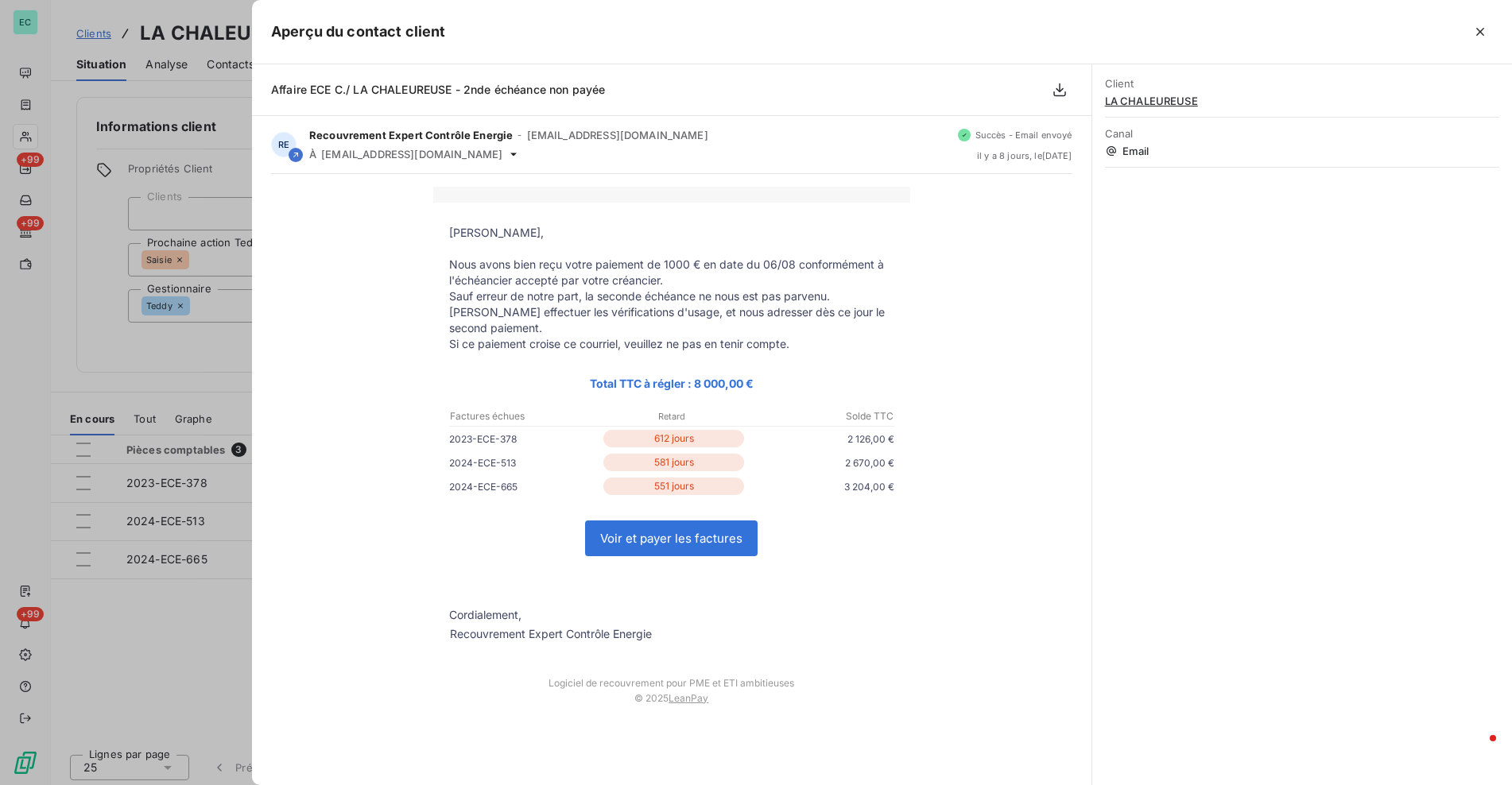
click at [200, 362] on div at bounding box center [756, 392] width 1512 height 785
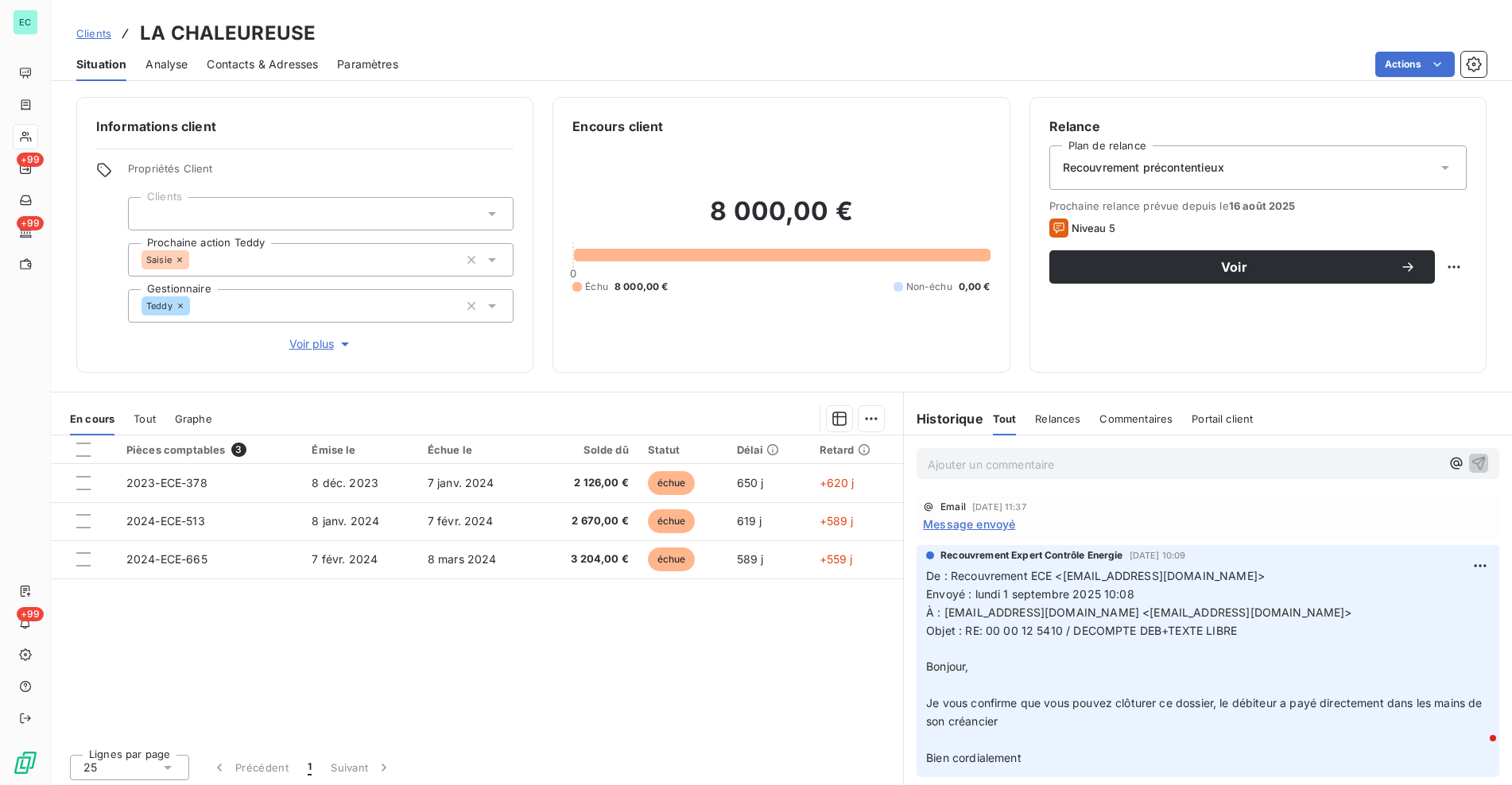
click at [1063, 465] on p "Ajouter un commentaire ﻿" at bounding box center [1184, 464] width 513 height 20
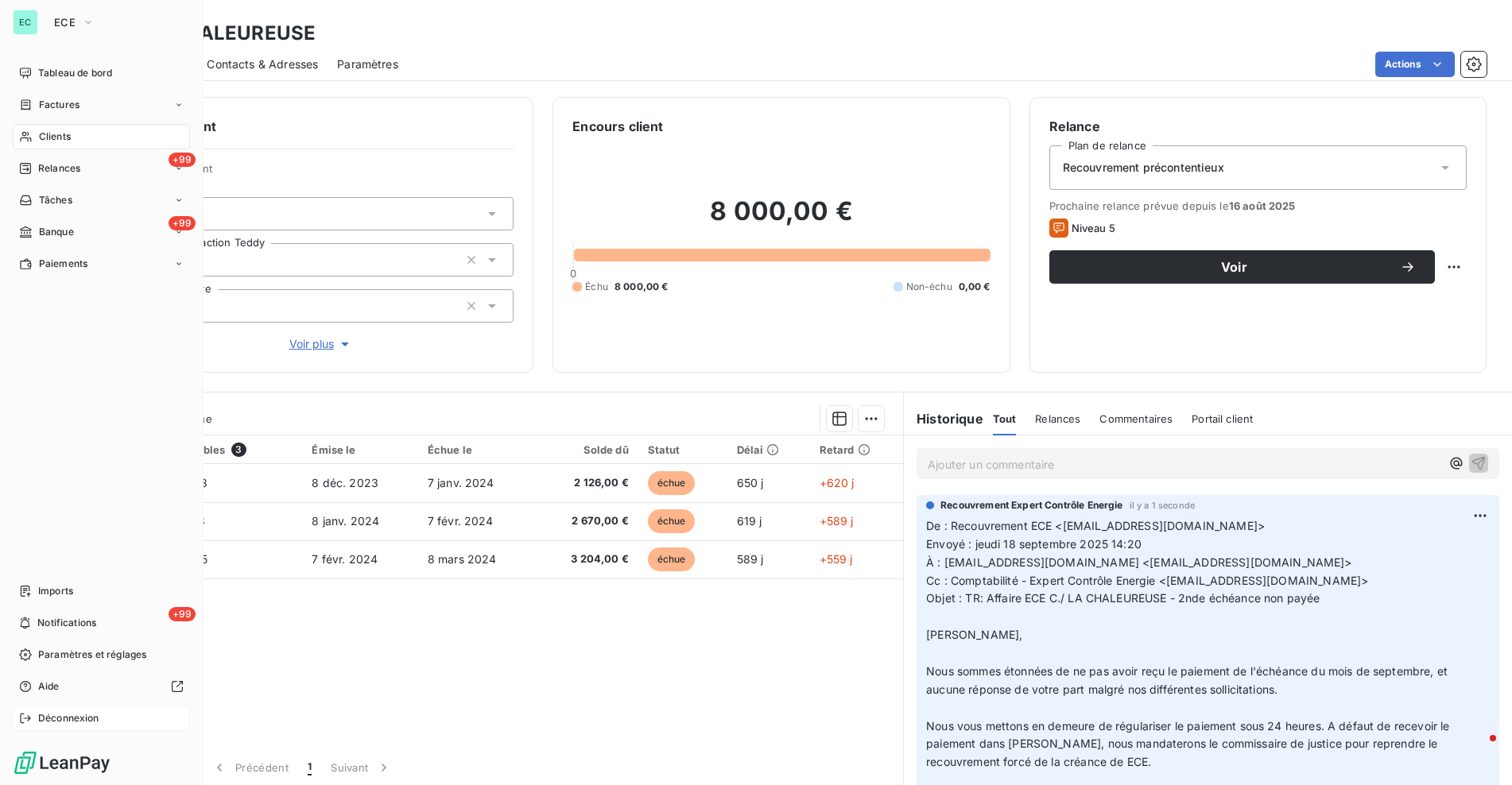
click at [70, 720] on span "Déconnexion" at bounding box center [68, 719] width 61 height 14
